Goal: Task Accomplishment & Management: Manage account settings

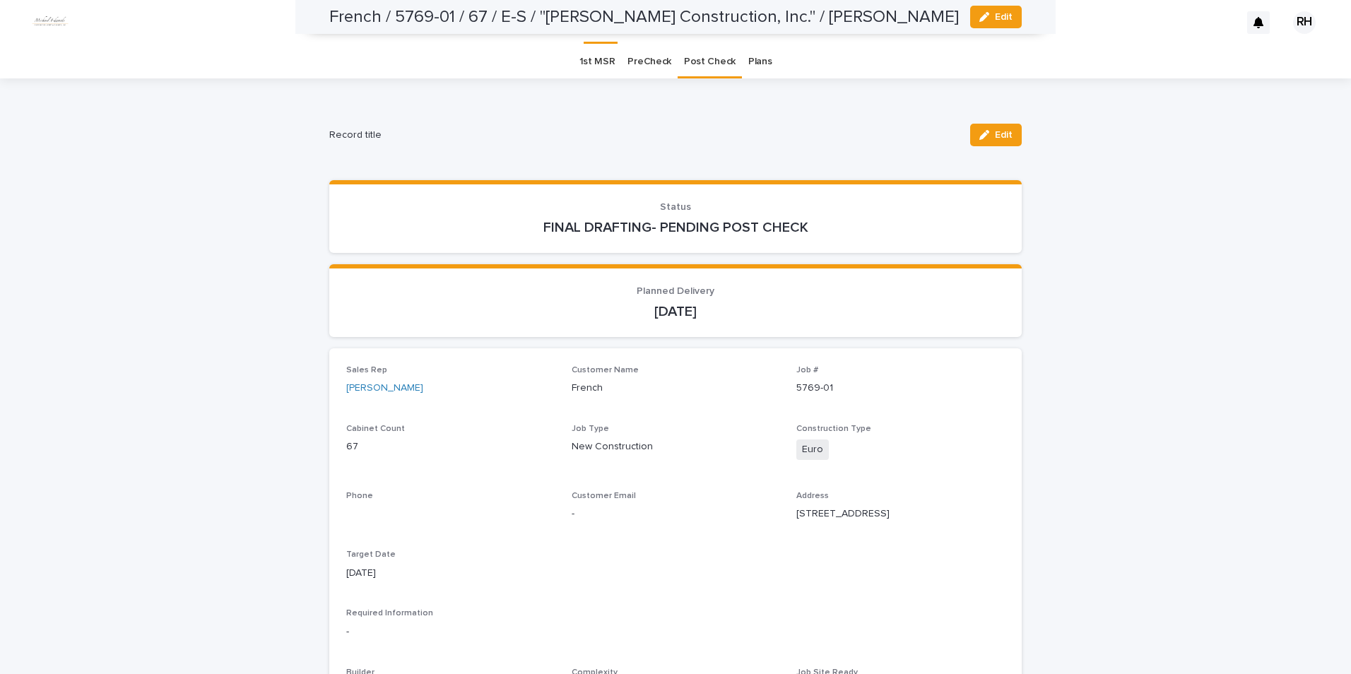
scroll to position [257, 0]
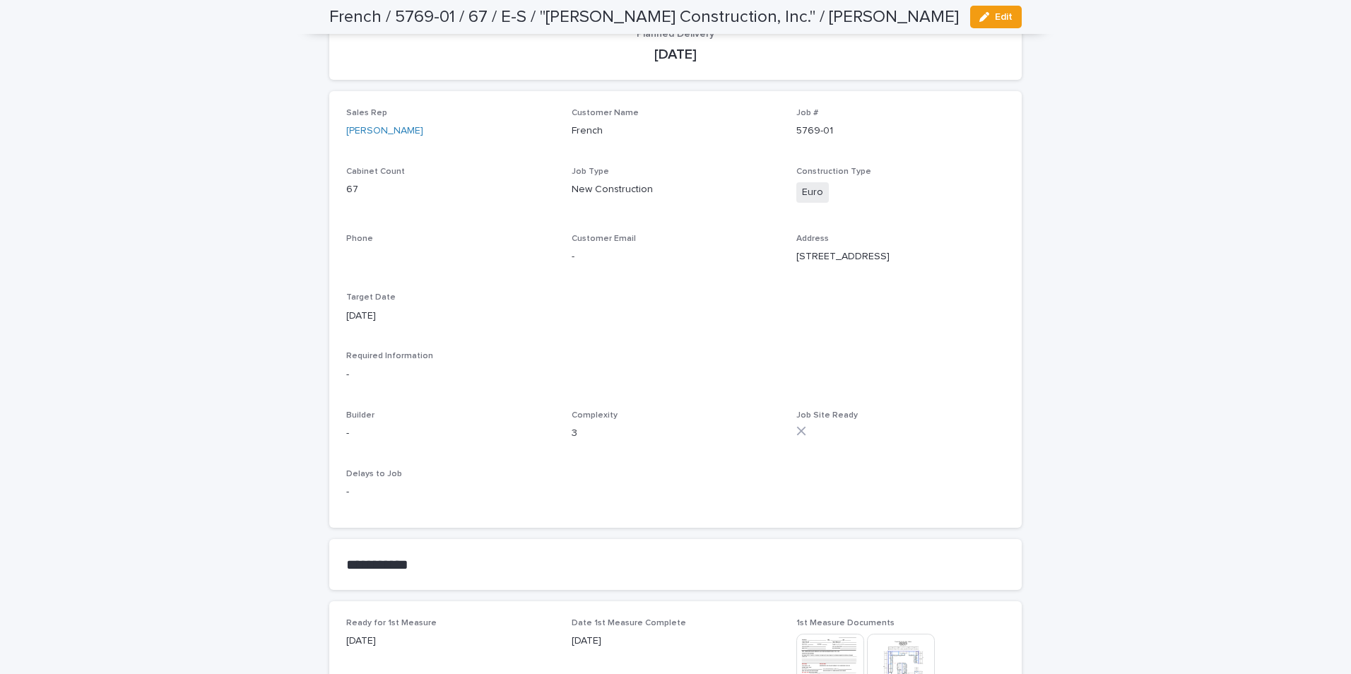
drag, startPoint x: 996, startPoint y: 16, endPoint x: 961, endPoint y: 89, distance: 80.6
click at [996, 16] on span "Edit" at bounding box center [1004, 17] width 18 height 10
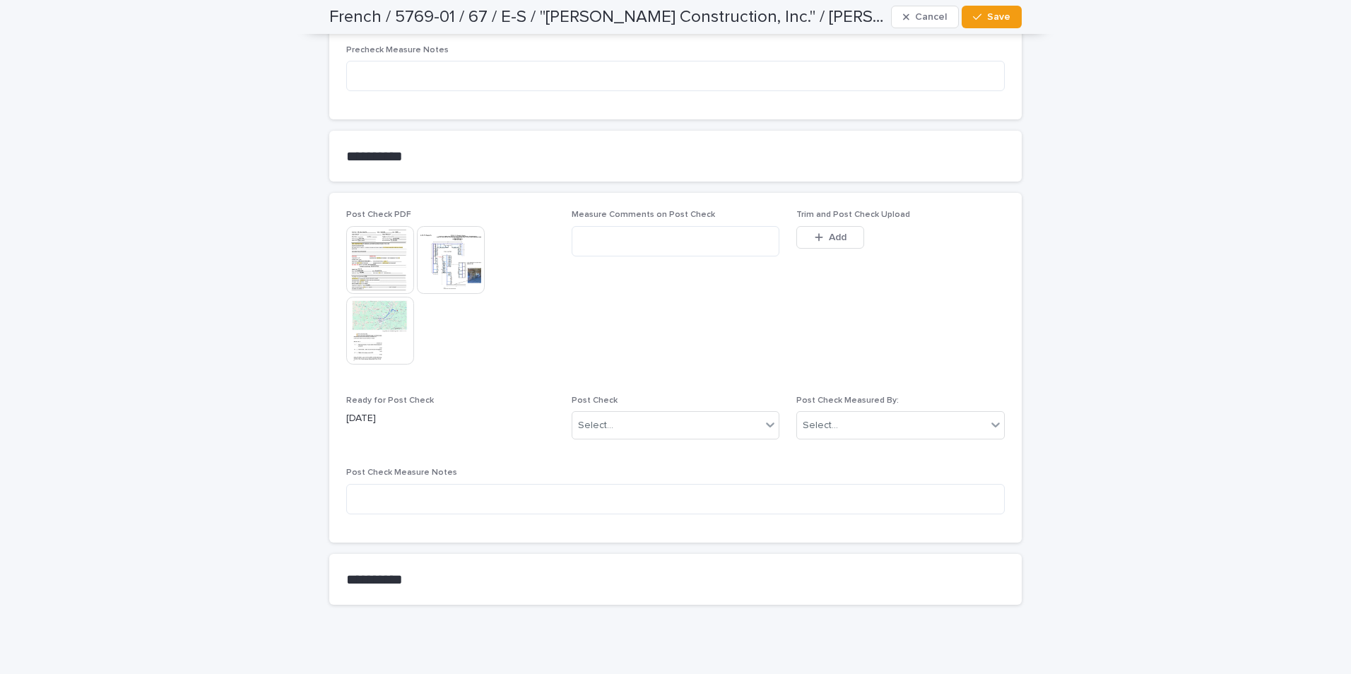
scroll to position [1918, 0]
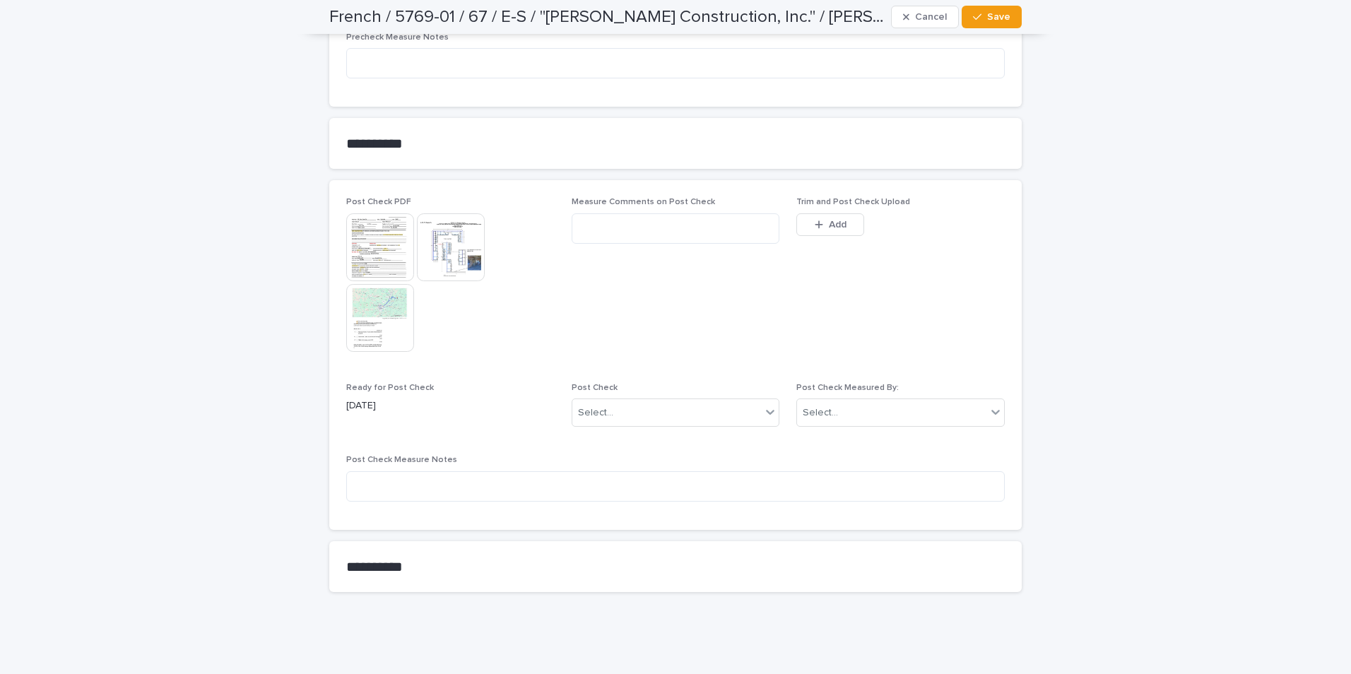
click at [829, 222] on span "Add" at bounding box center [838, 225] width 18 height 10
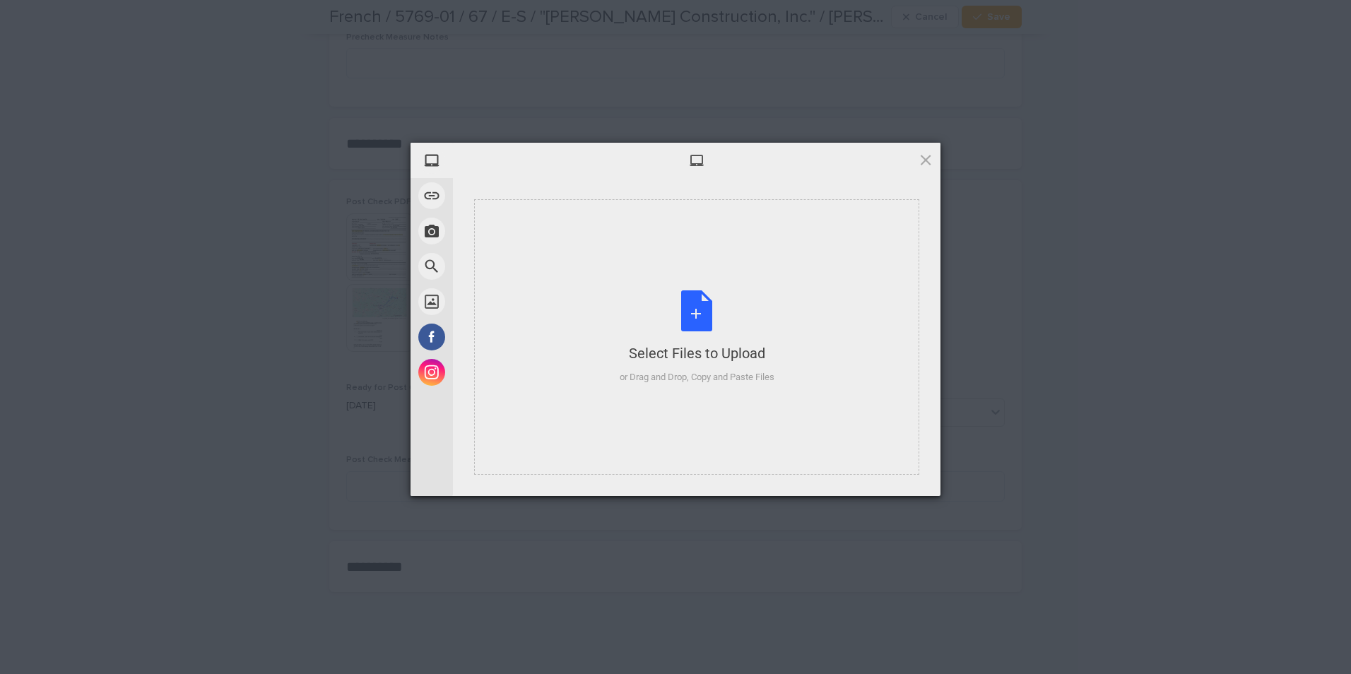
click at [760, 311] on div "Select Files to Upload or Drag and Drop, Copy and Paste Files" at bounding box center [696, 337] width 155 height 94
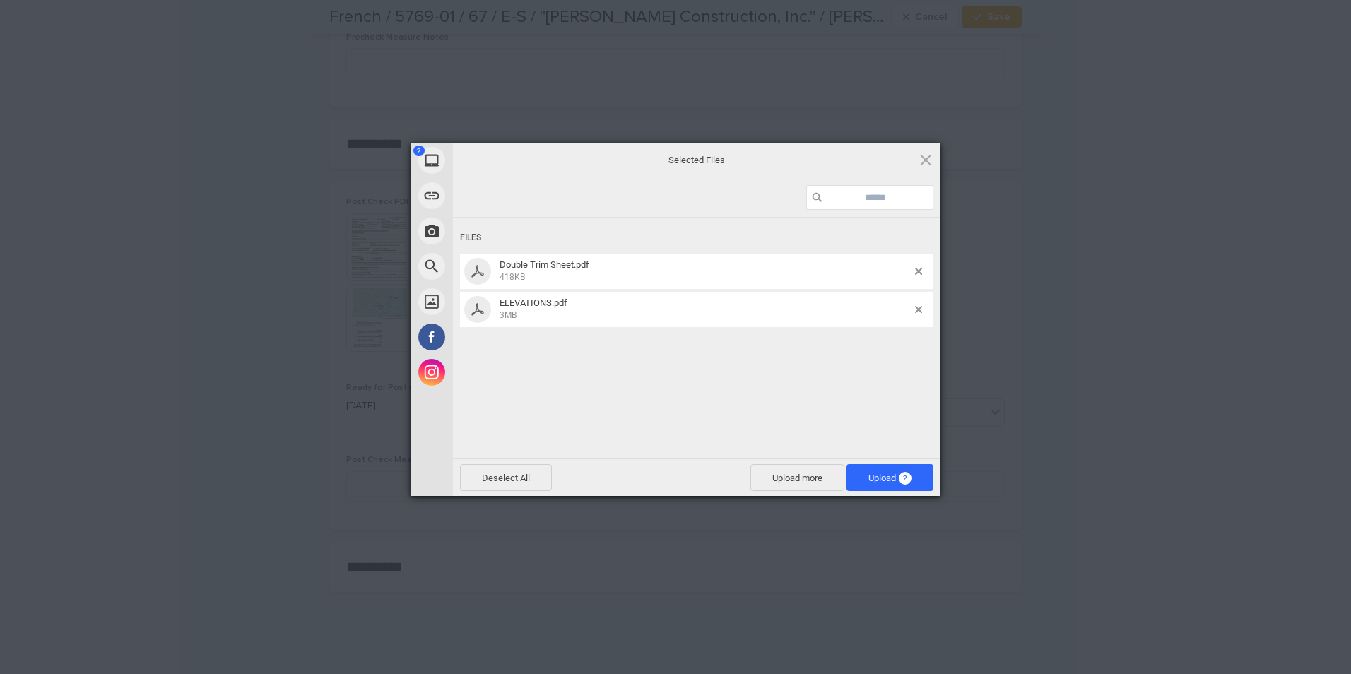
click at [879, 473] on span "Upload 2" at bounding box center [889, 478] width 43 height 11
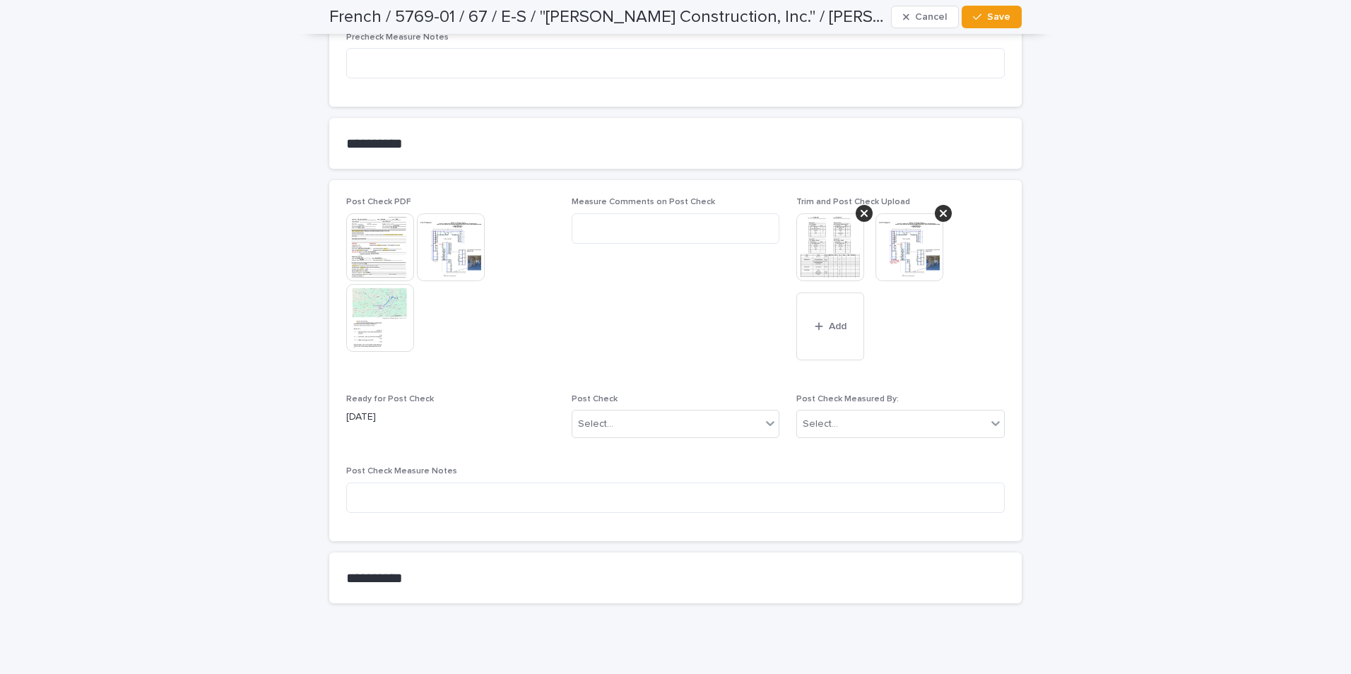
click at [853, 427] on div "Select..." at bounding box center [891, 424] width 189 height 23
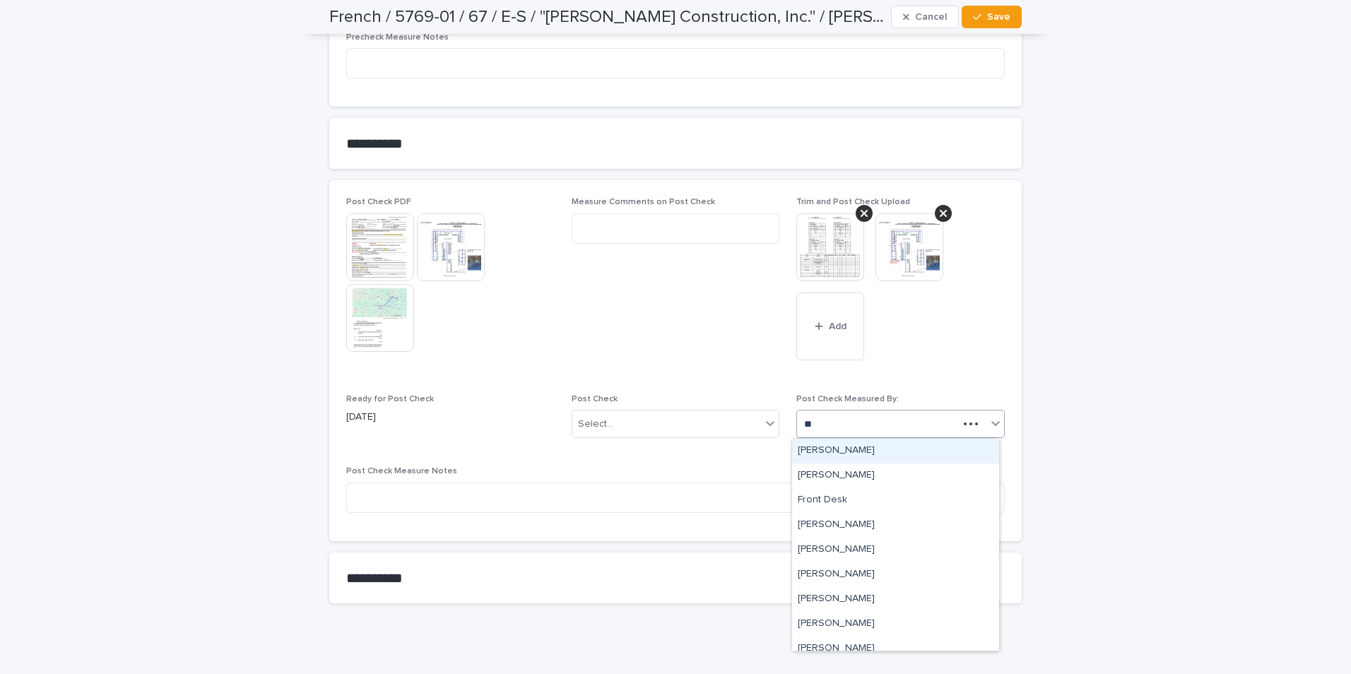
type input "***"
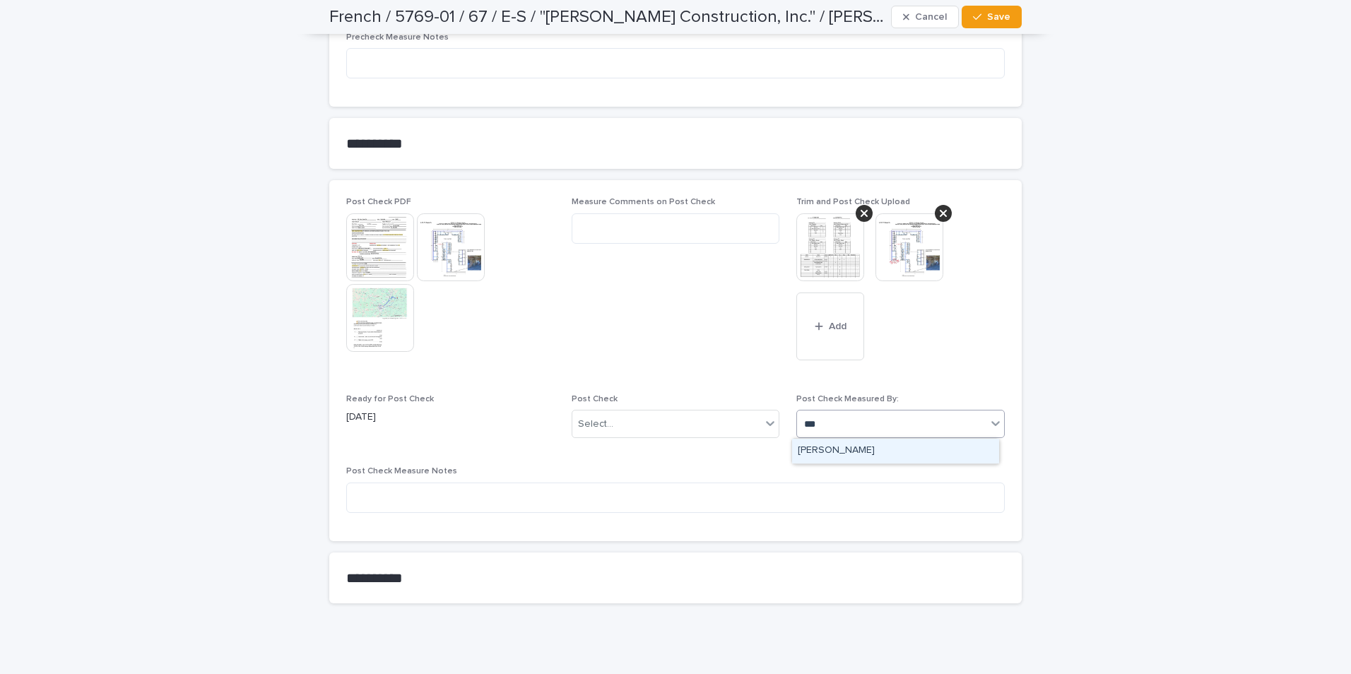
click at [837, 446] on div "[PERSON_NAME]" at bounding box center [895, 451] width 207 height 25
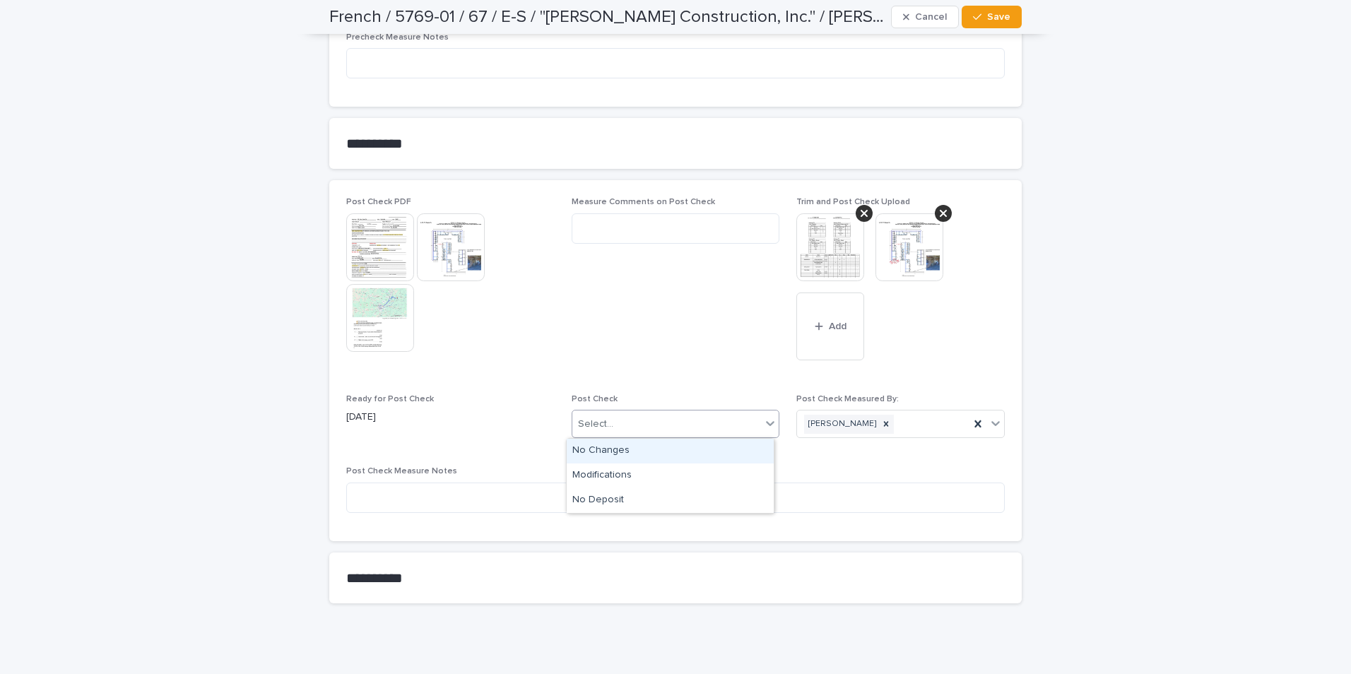
click at [653, 428] on div "Select..." at bounding box center [666, 424] width 189 height 23
click at [597, 473] on div "Modifications" at bounding box center [669, 475] width 207 height 25
click at [992, 13] on span "Save" at bounding box center [998, 17] width 23 height 10
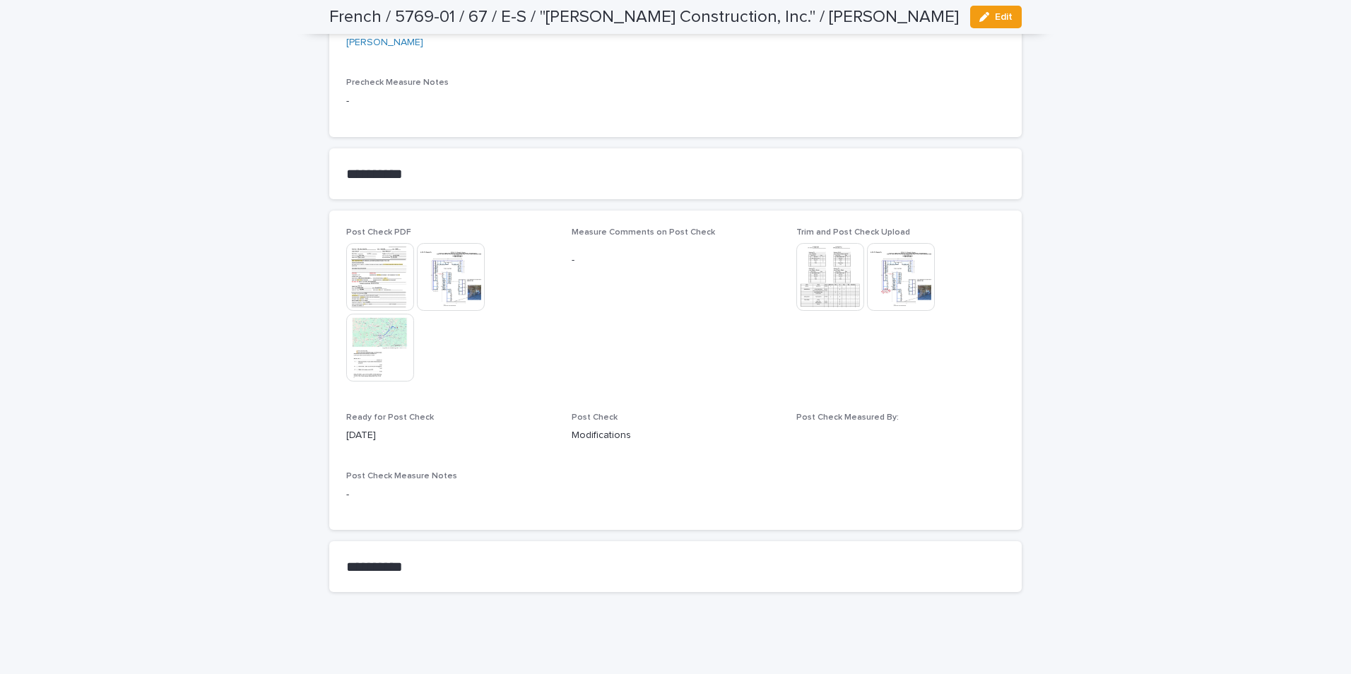
scroll to position [1632, 0]
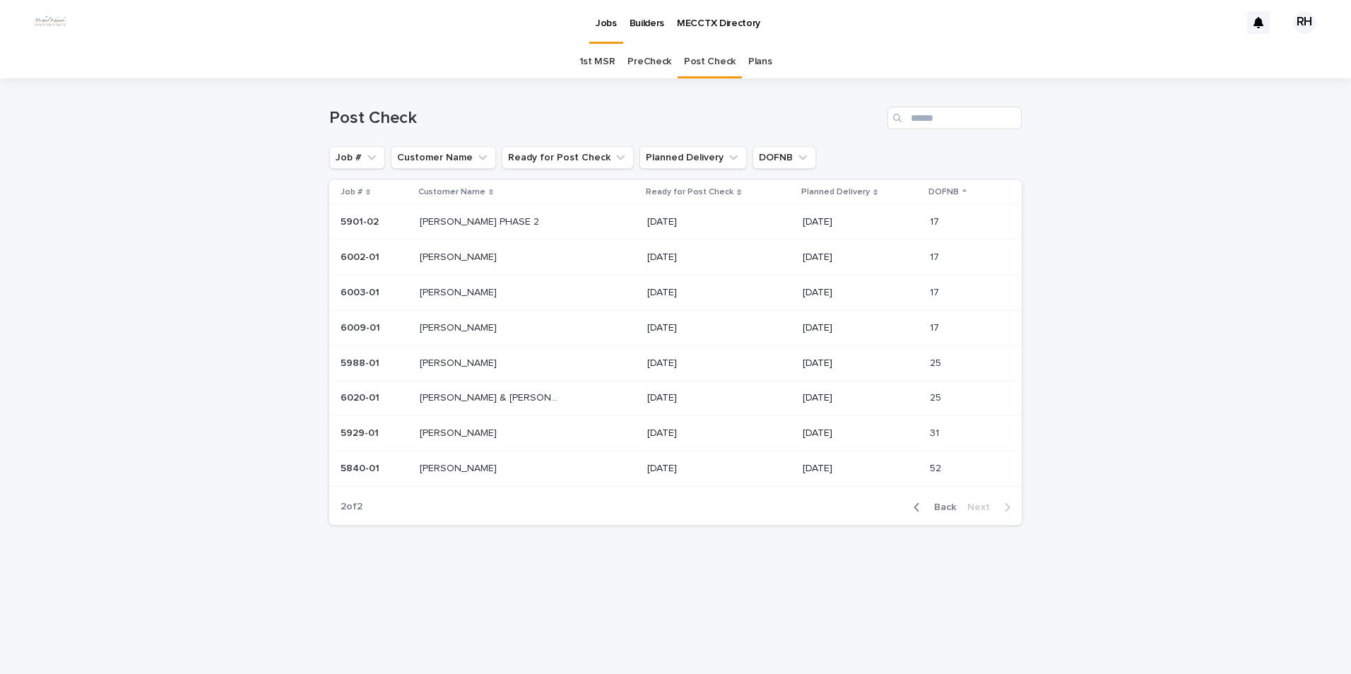
click at [947, 508] on span "Back" at bounding box center [940, 507] width 30 height 10
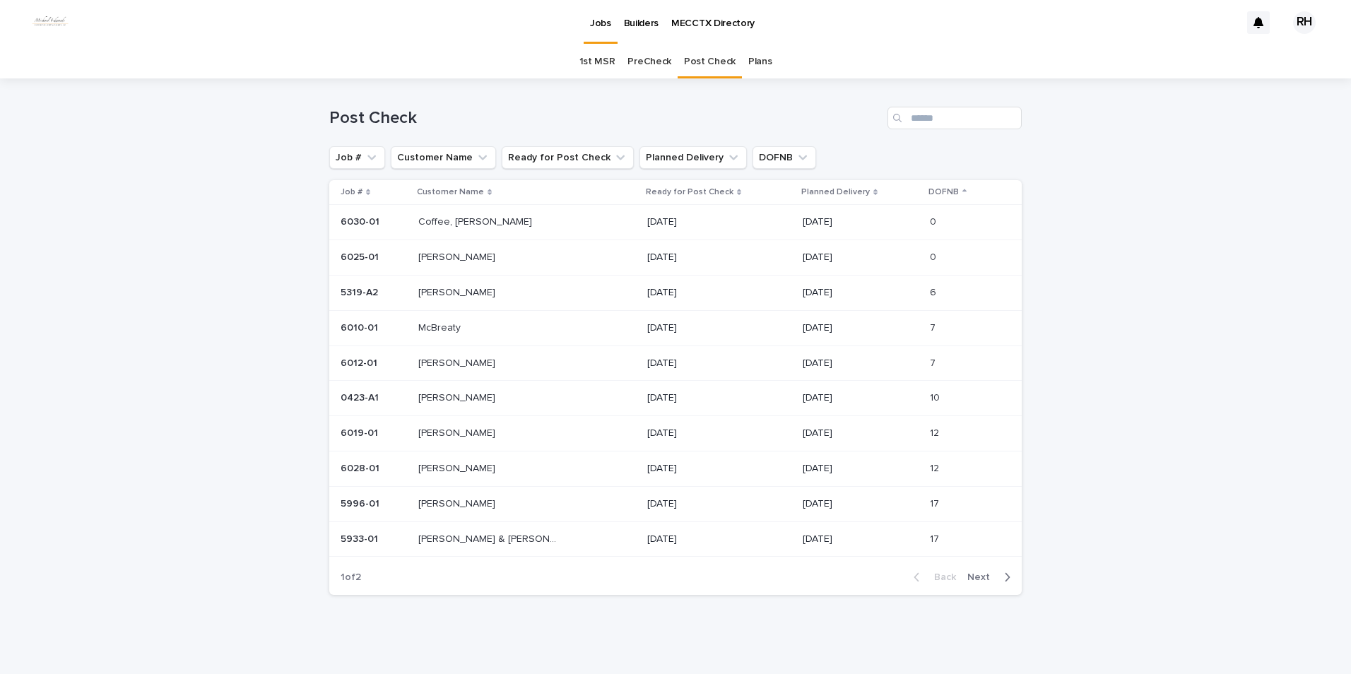
click at [970, 576] on span "Next" at bounding box center [982, 577] width 31 height 10
click at [440, 328] on p "McBreaty" at bounding box center [440, 326] width 45 height 15
click at [444, 290] on p "[PERSON_NAME]" at bounding box center [458, 288] width 80 height 15
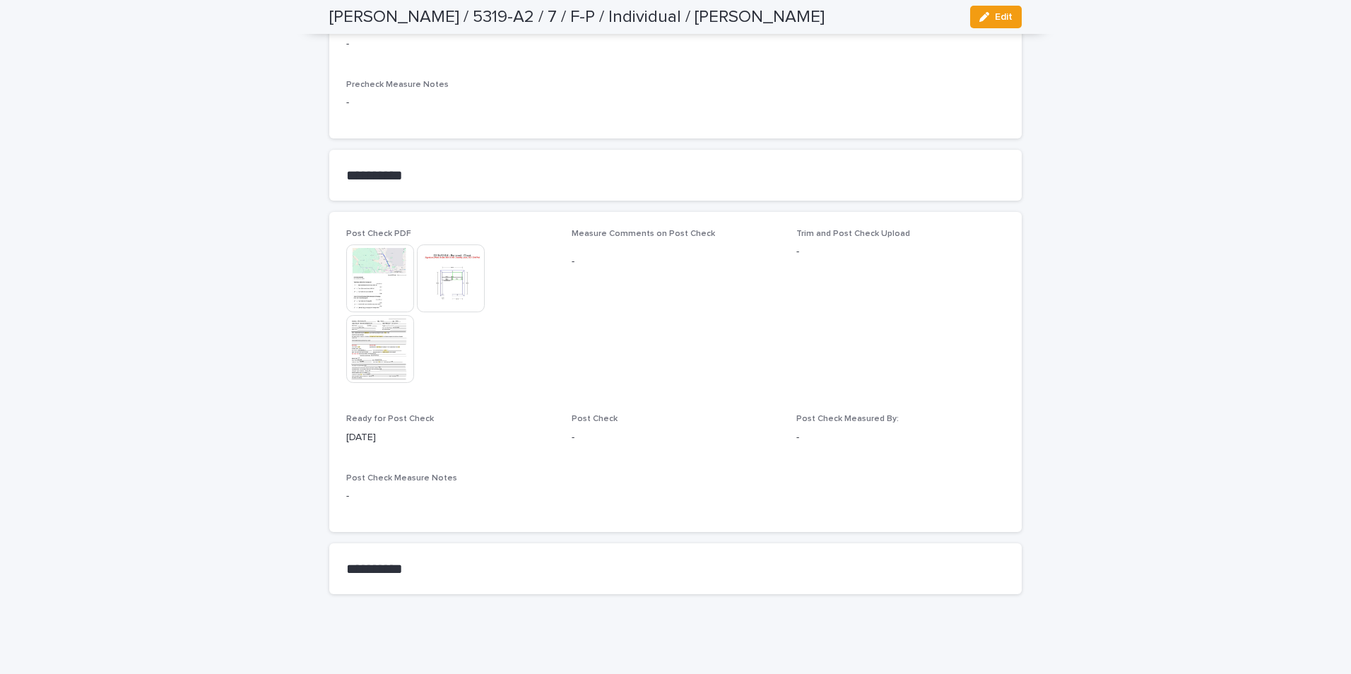
scroll to position [1182, 0]
click at [374, 337] on img at bounding box center [380, 347] width 68 height 68
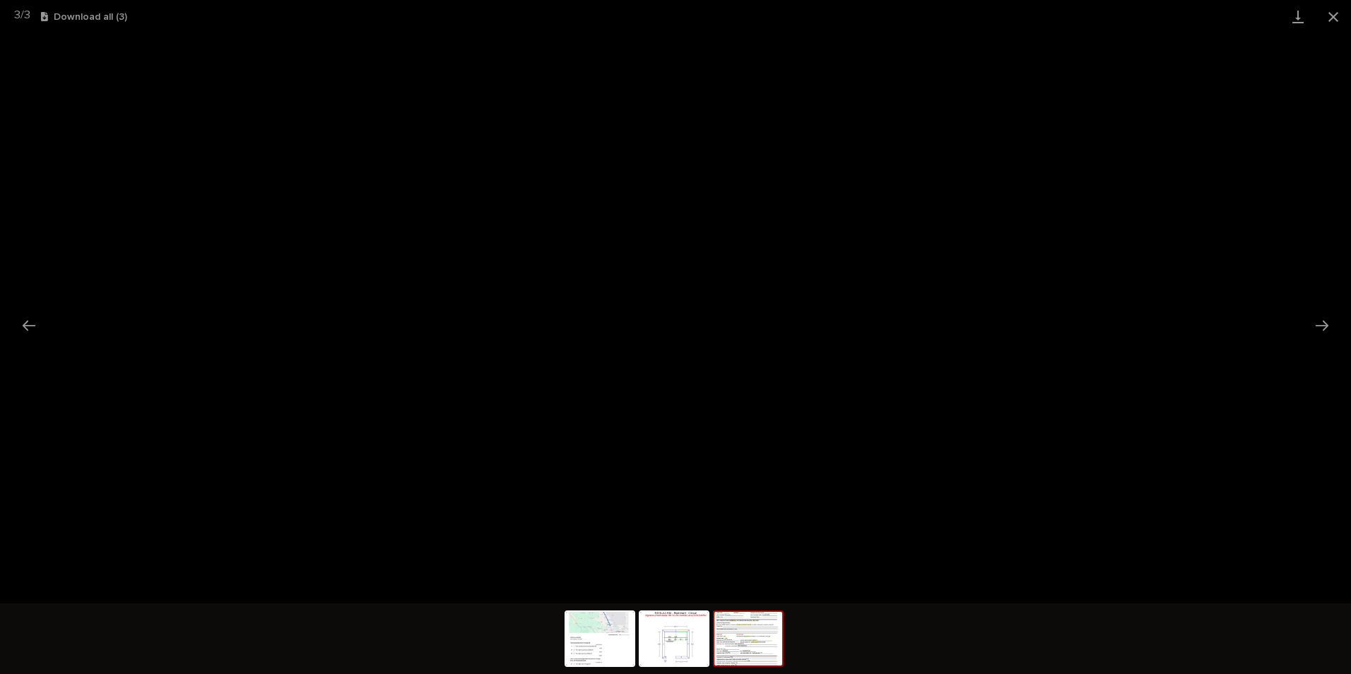
click at [1328, 13] on button "Close gallery" at bounding box center [1332, 16] width 35 height 33
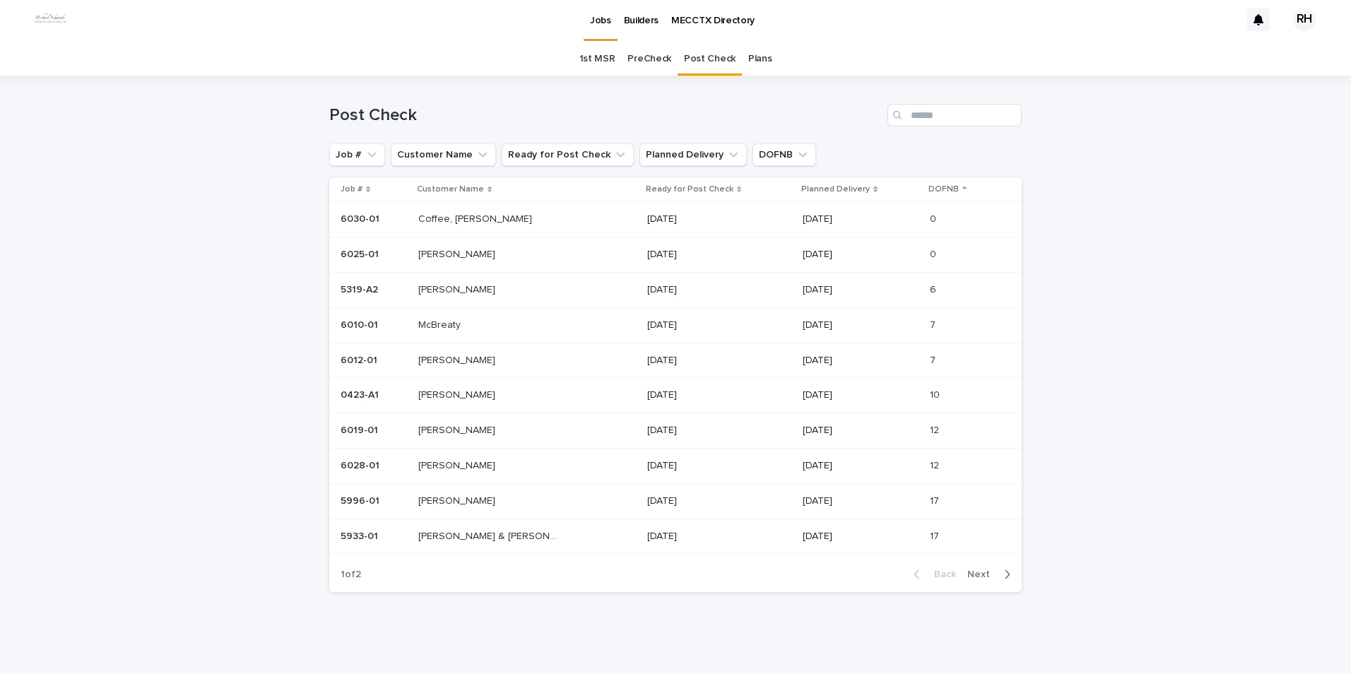
scroll to position [3, 0]
click at [435, 395] on p "[PERSON_NAME]" at bounding box center [458, 393] width 80 height 15
click at [449, 393] on p "[PERSON_NAME]" at bounding box center [458, 393] width 80 height 15
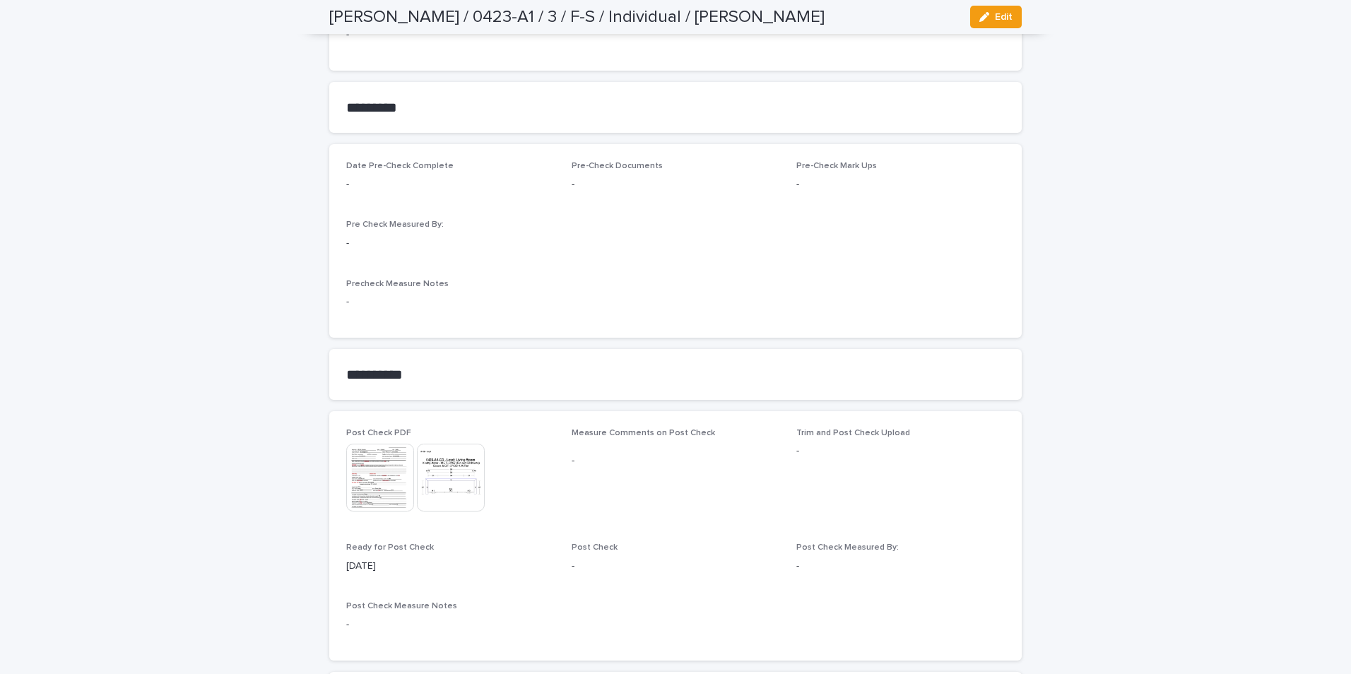
scroll to position [1111, 0]
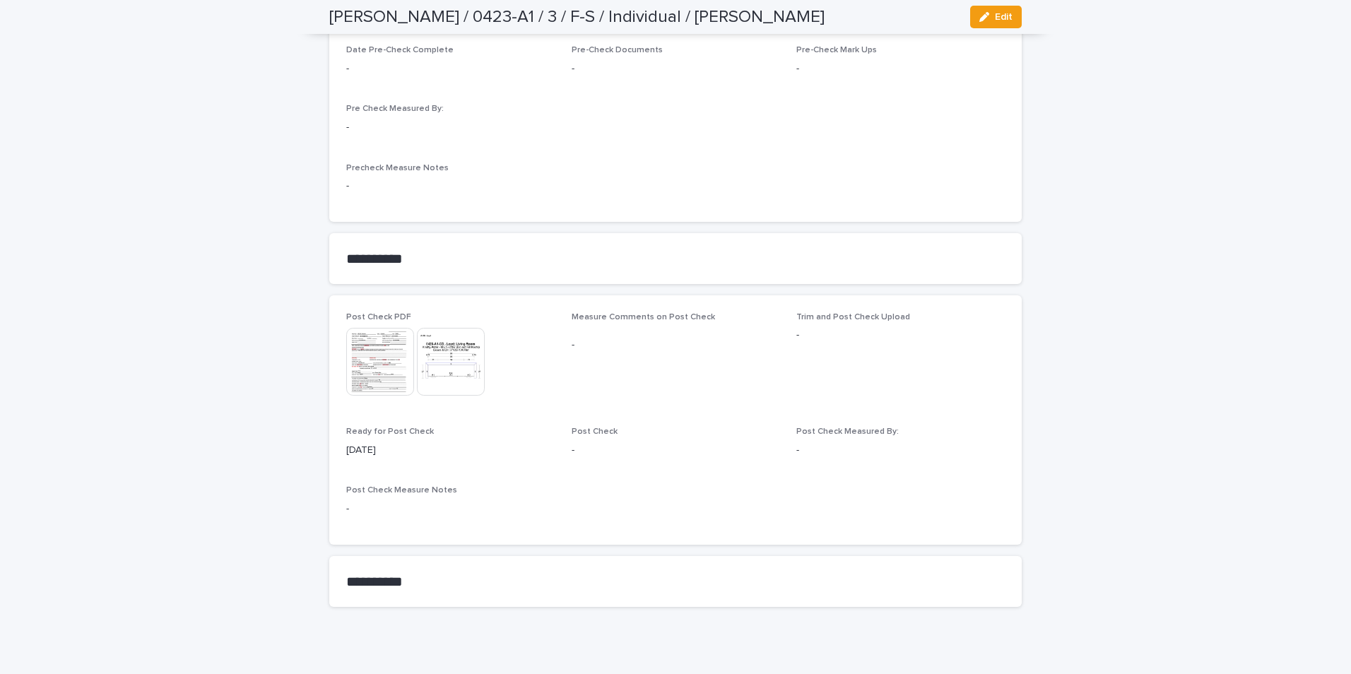
click at [366, 334] on img at bounding box center [380, 362] width 68 height 68
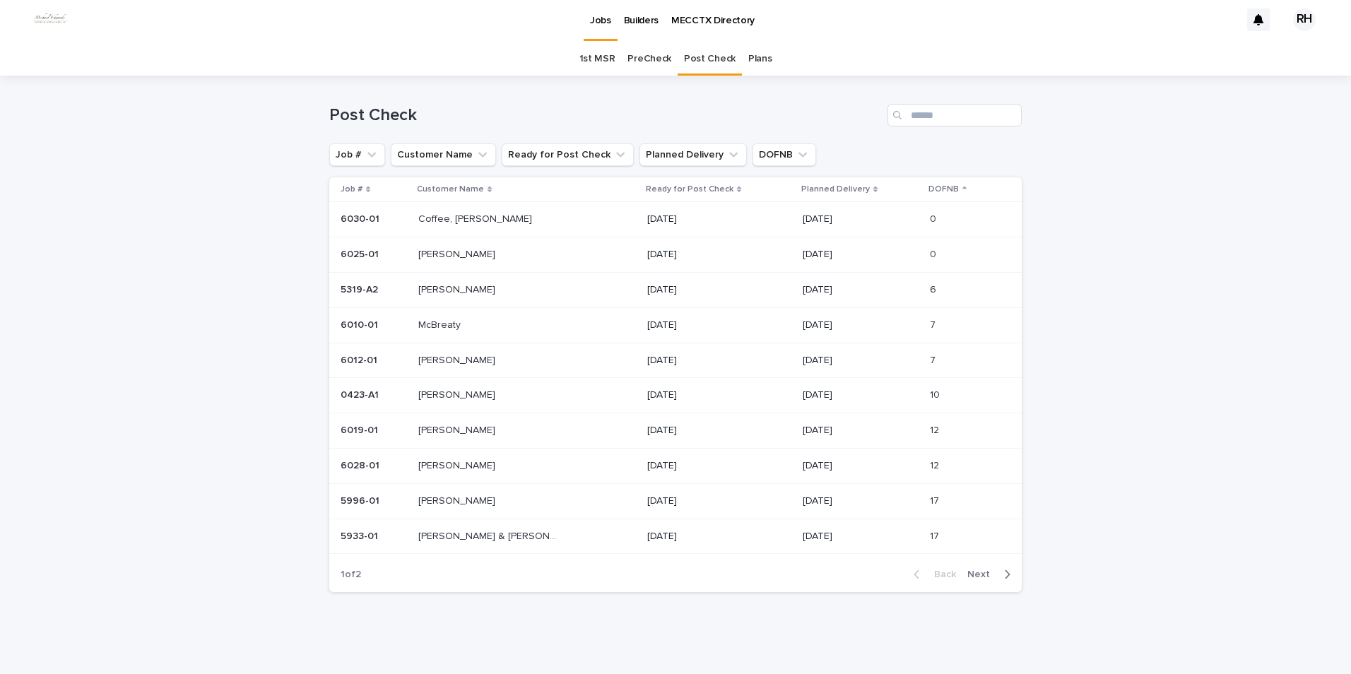
scroll to position [3, 0]
click at [447, 464] on p "[PERSON_NAME]" at bounding box center [458, 464] width 80 height 15
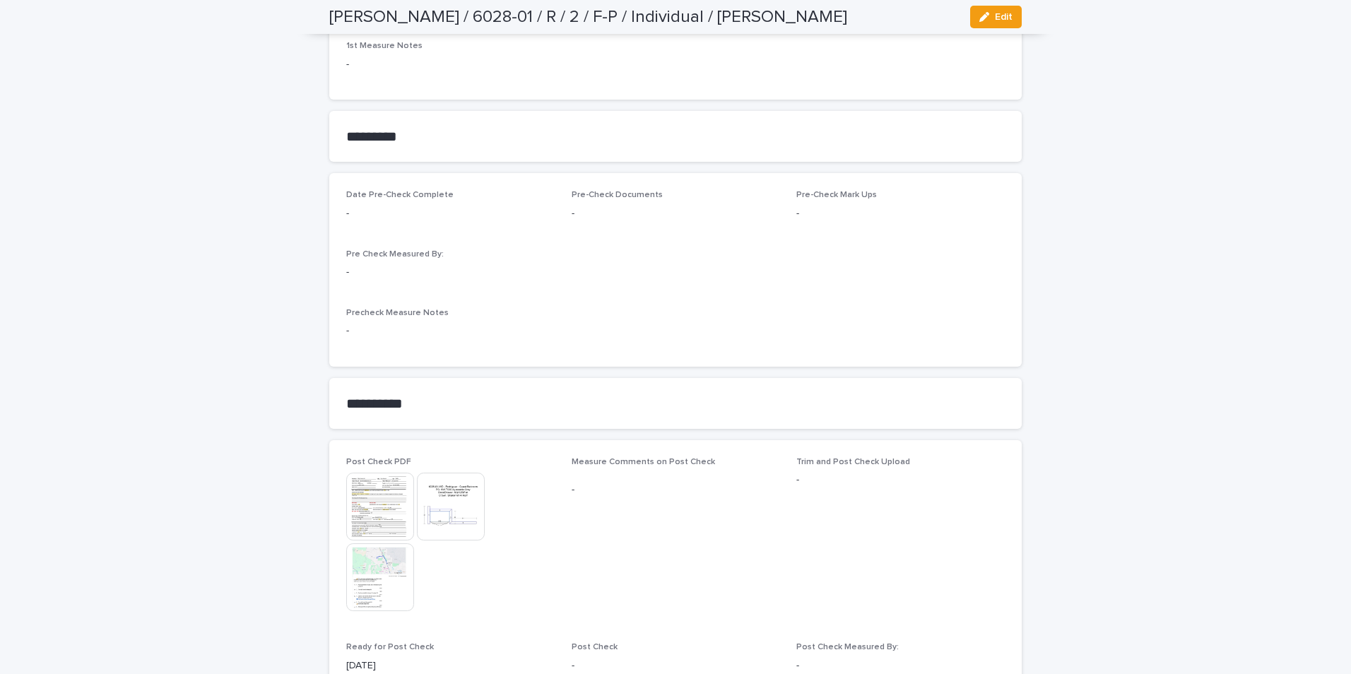
scroll to position [1060, 0]
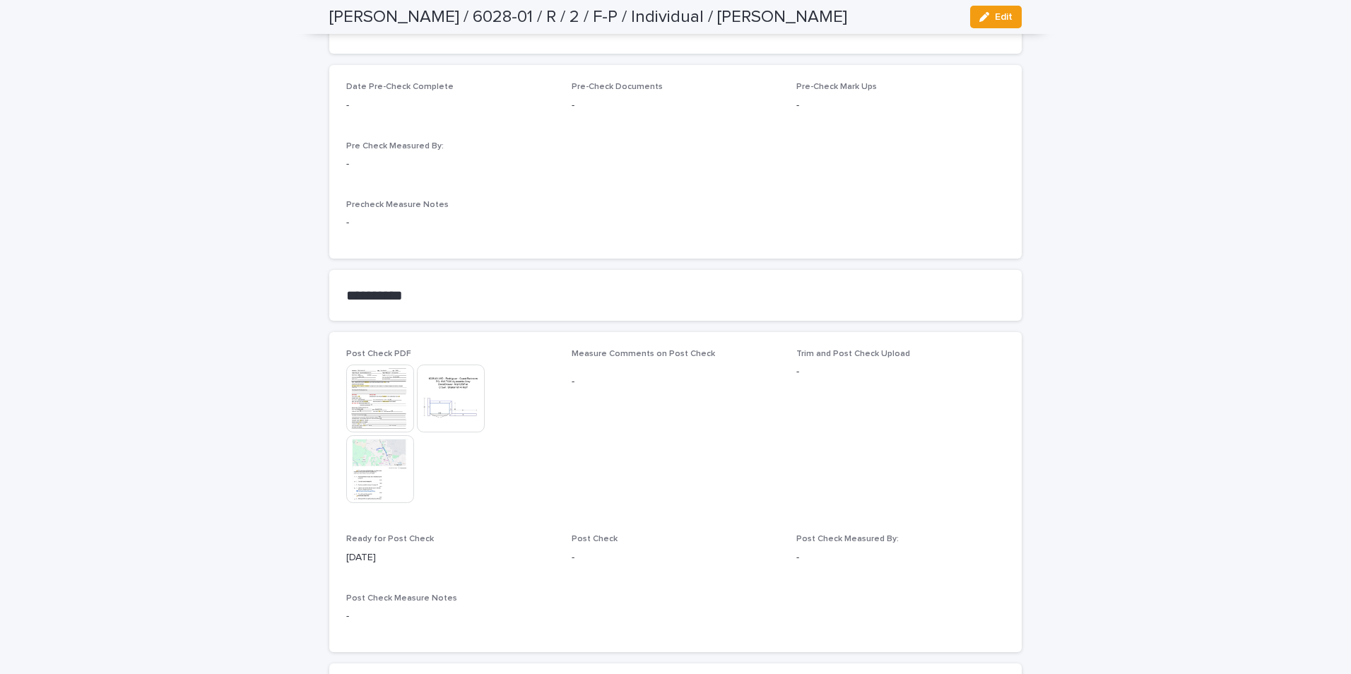
click at [437, 395] on img at bounding box center [451, 398] width 68 height 68
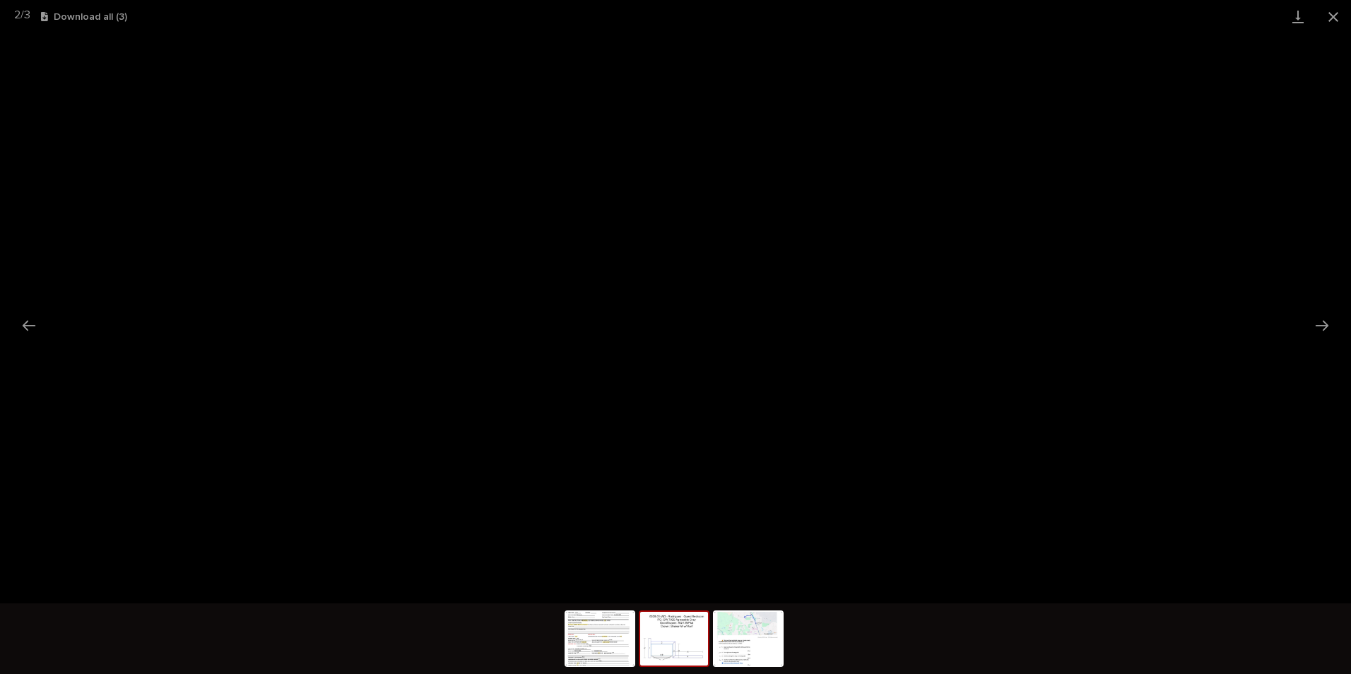
drag, startPoint x: 1330, startPoint y: 16, endPoint x: 1312, endPoint y: 30, distance: 22.6
click at [1321, 23] on button "Close gallery" at bounding box center [1332, 16] width 35 height 33
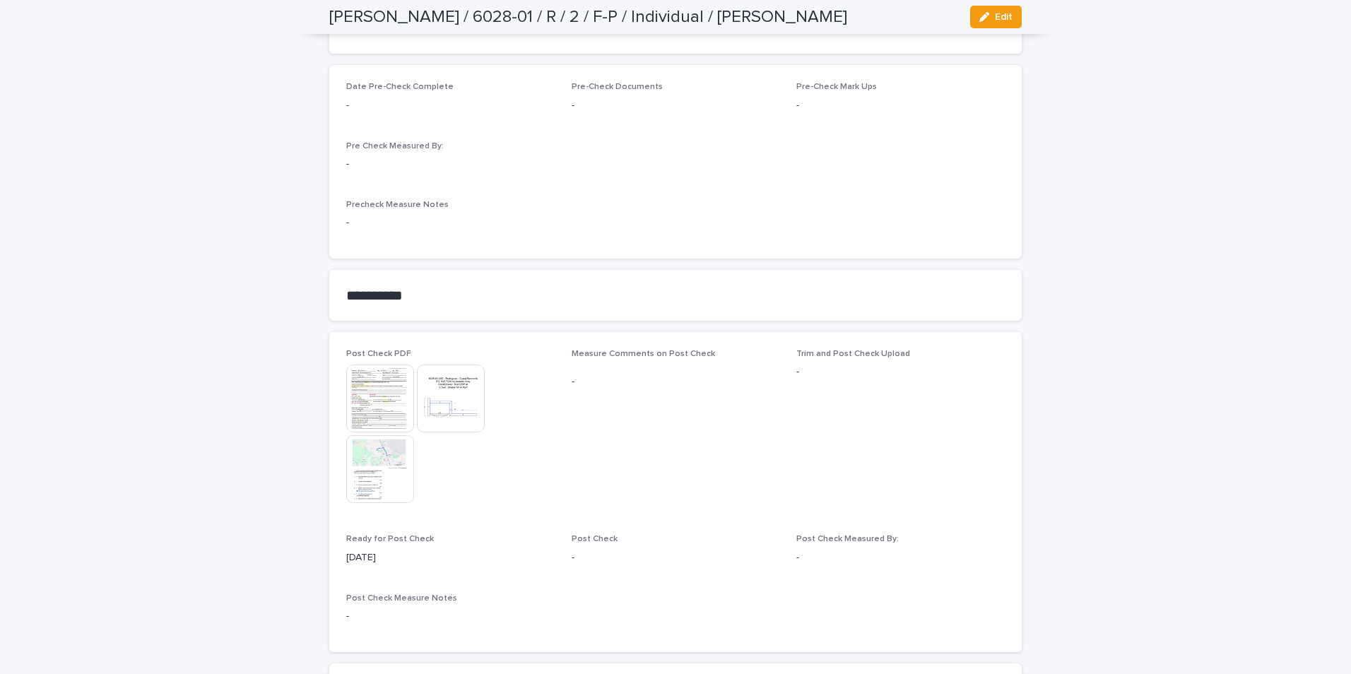
click at [373, 394] on img at bounding box center [380, 398] width 68 height 68
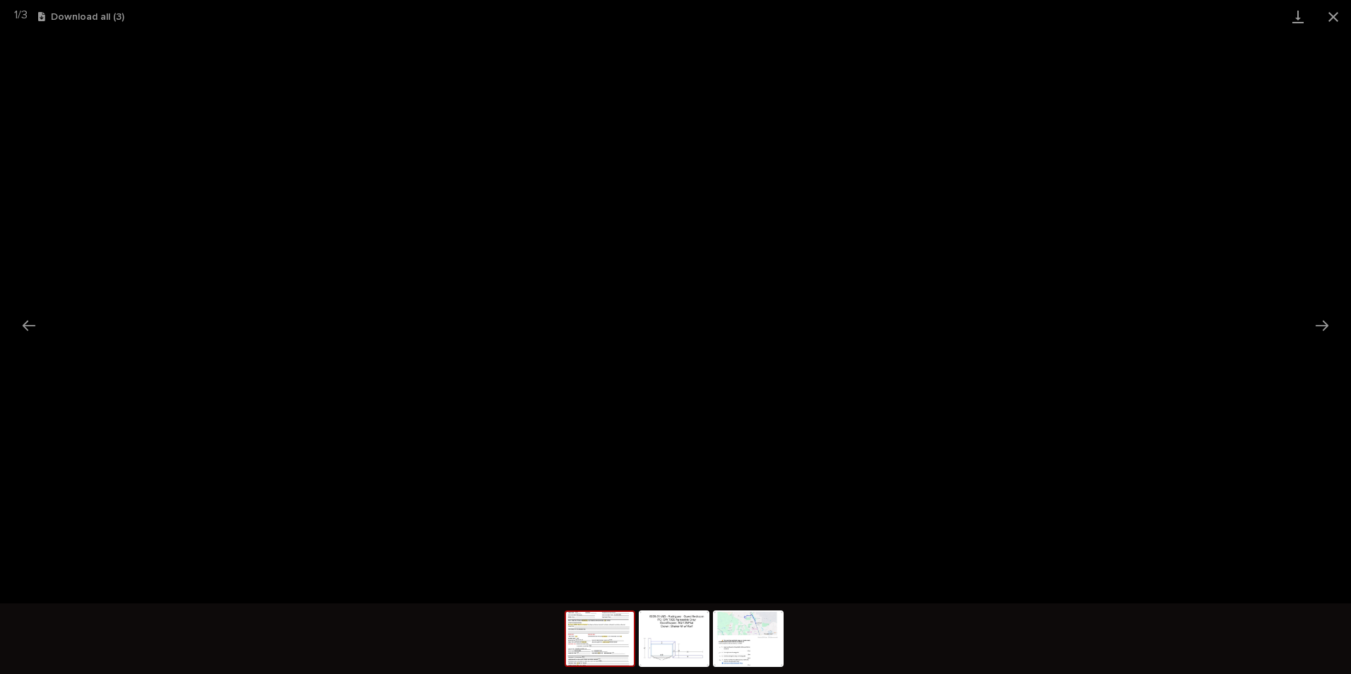
click at [1332, 20] on button "Close gallery" at bounding box center [1332, 16] width 35 height 33
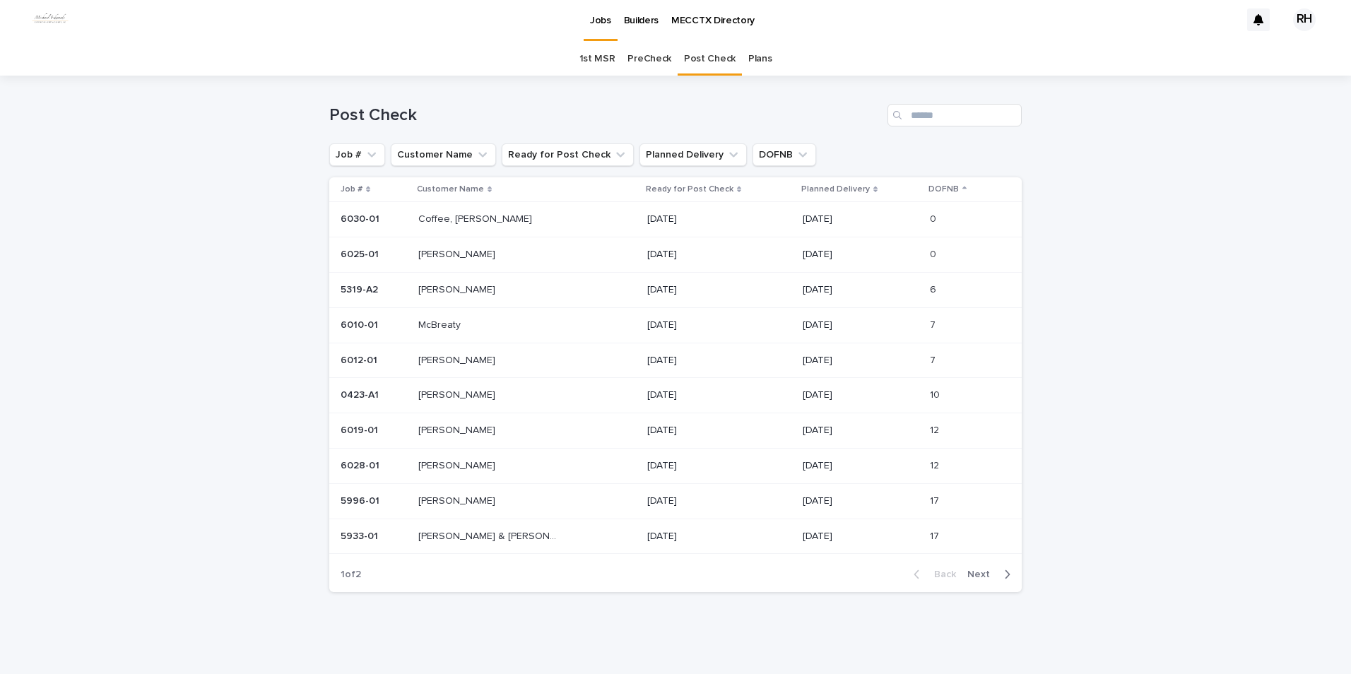
scroll to position [3, 0]
click at [437, 501] on p "[PERSON_NAME]" at bounding box center [458, 499] width 80 height 15
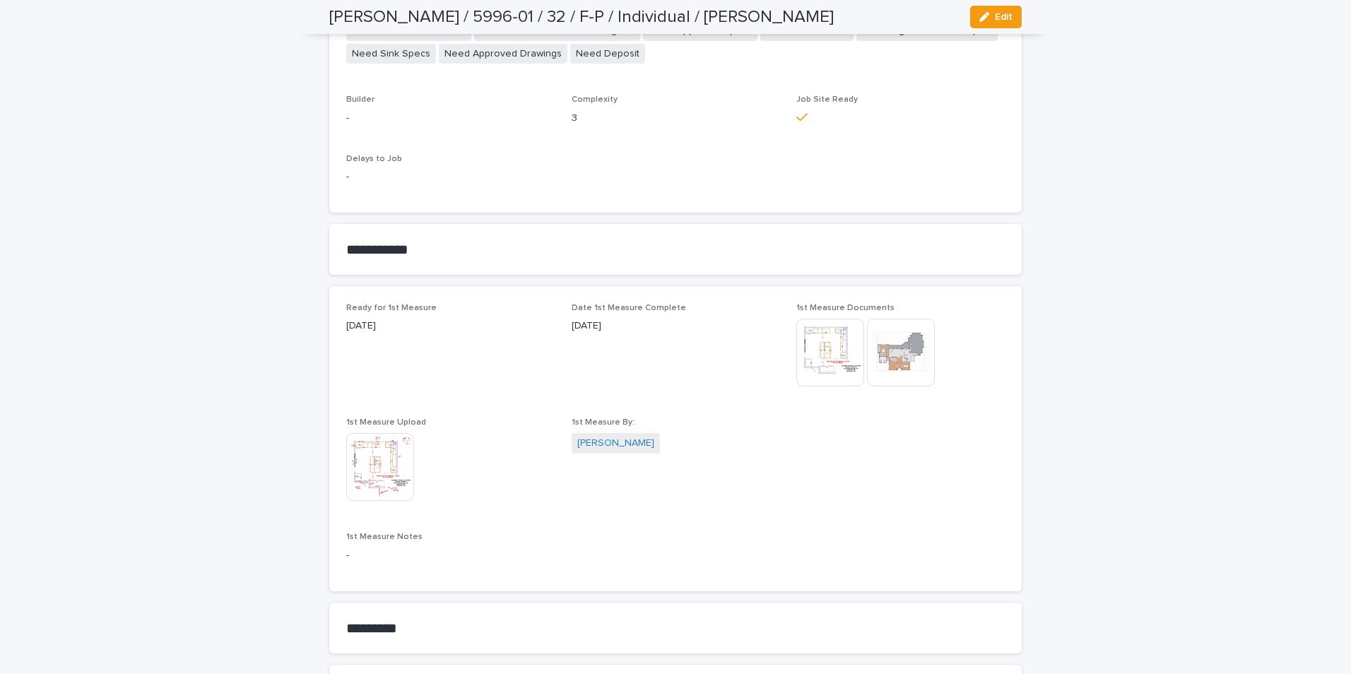
scroll to position [777, 0]
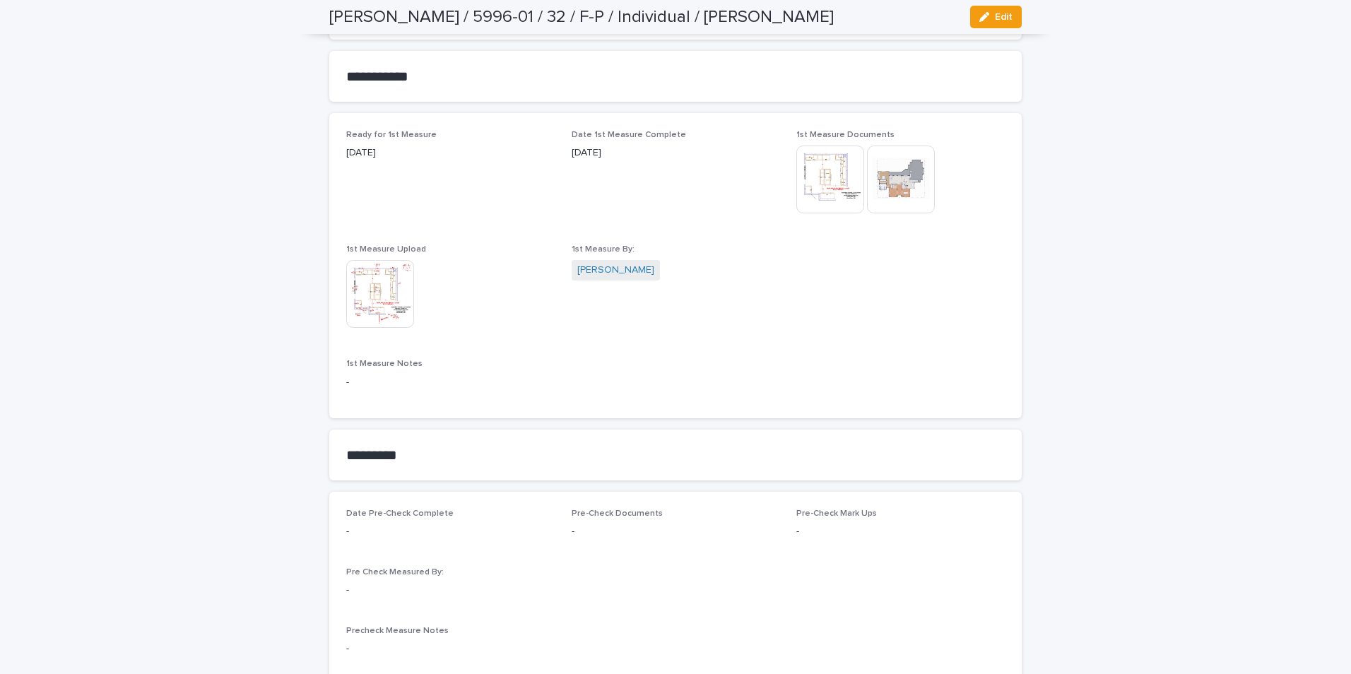
click at [377, 296] on img at bounding box center [380, 294] width 68 height 68
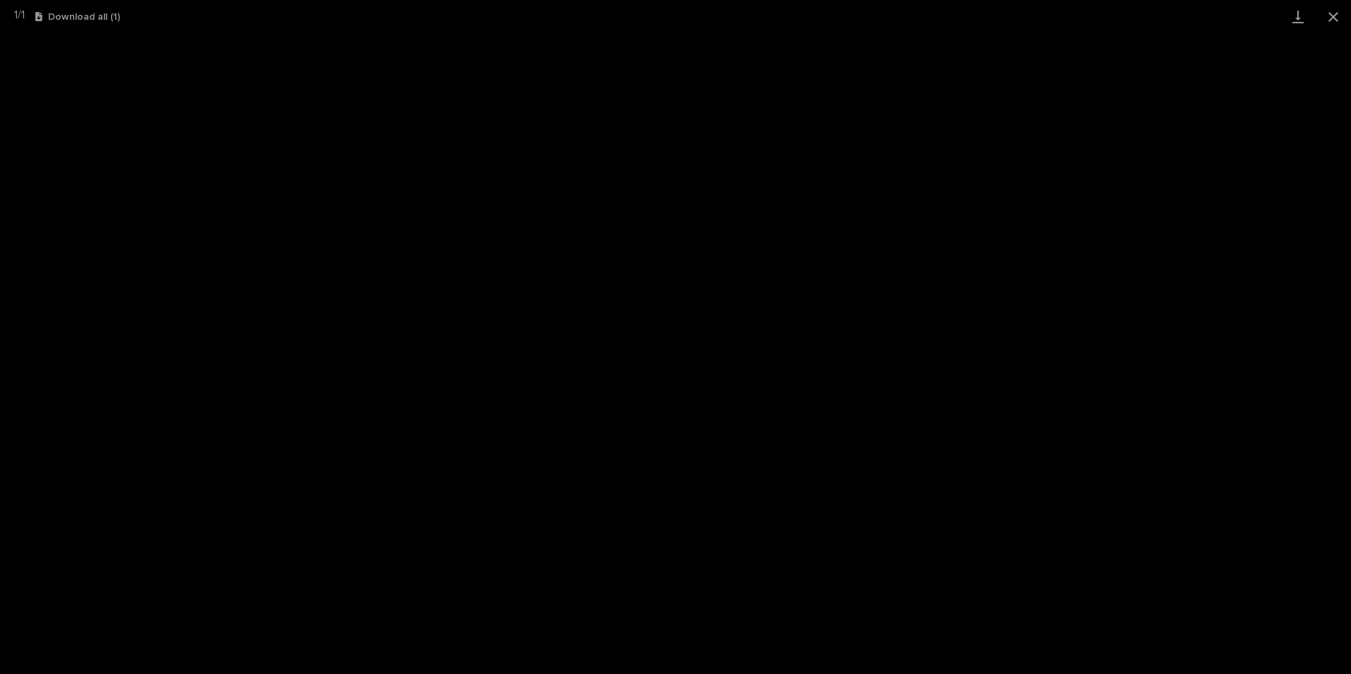
click at [1331, 16] on button "Close gallery" at bounding box center [1332, 16] width 35 height 33
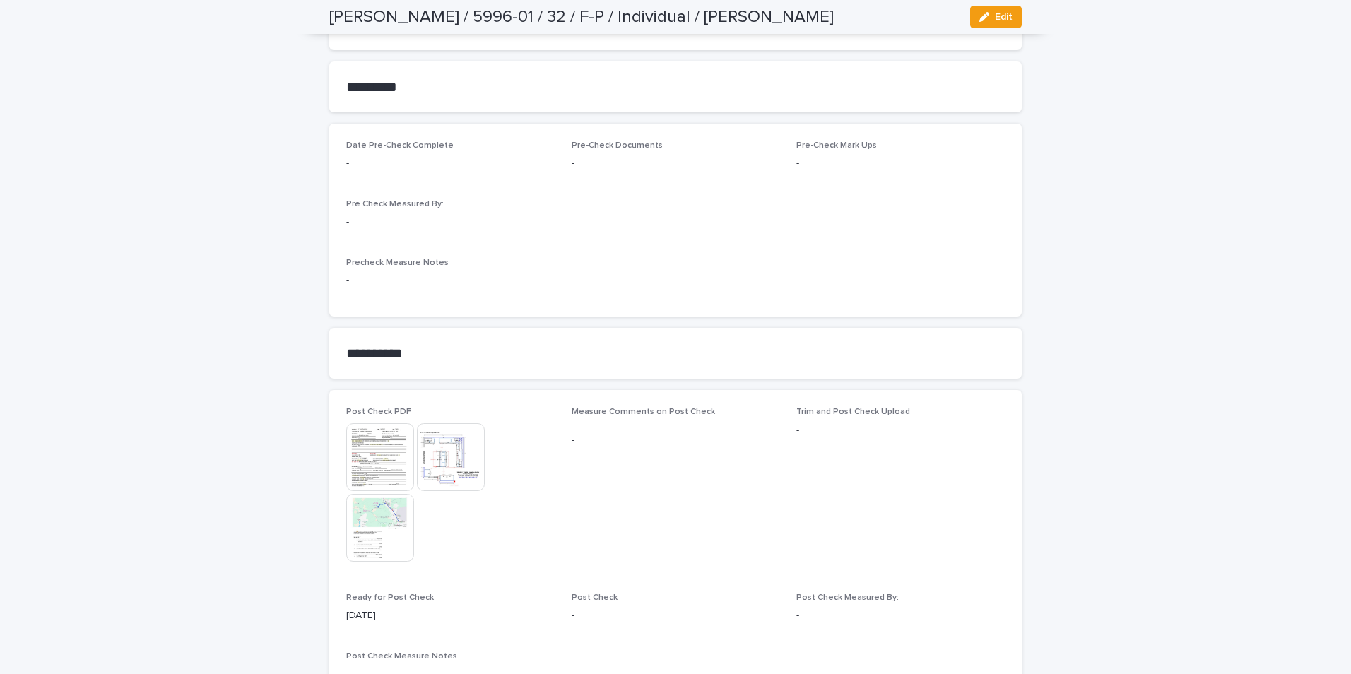
scroll to position [1184, 0]
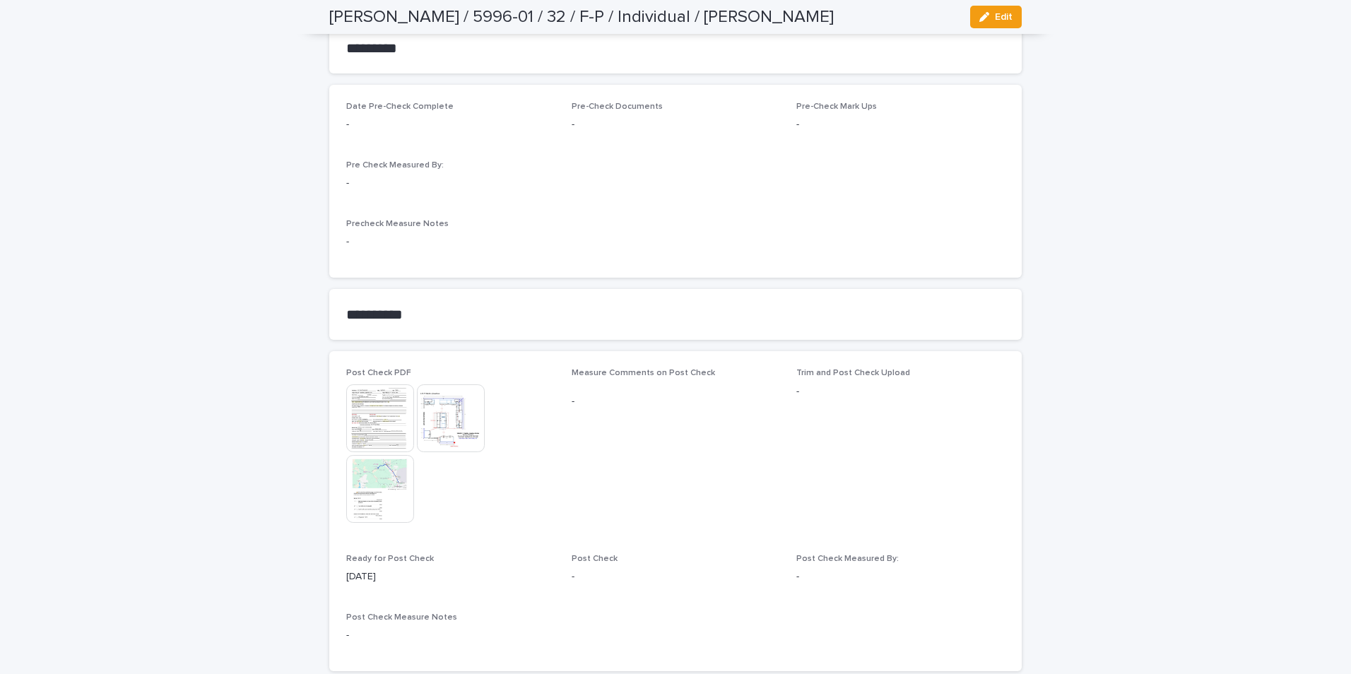
click at [384, 416] on img at bounding box center [380, 418] width 68 height 68
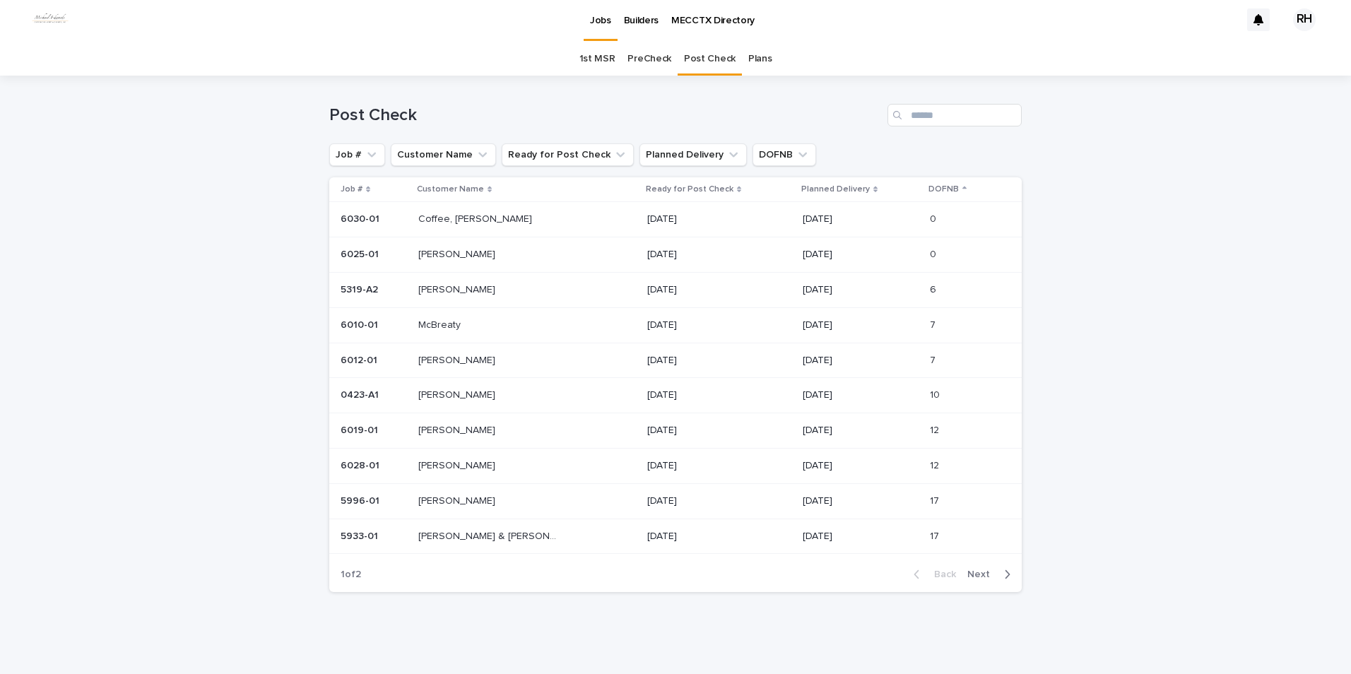
scroll to position [3, 0]
